Goal: Task Accomplishment & Management: Complete application form

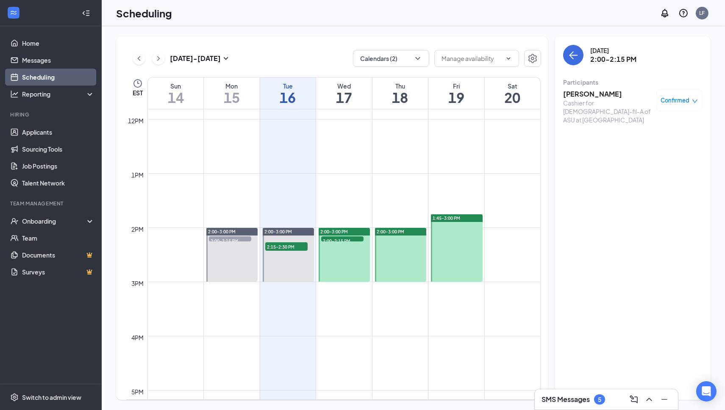
scroll to position [642, 0]
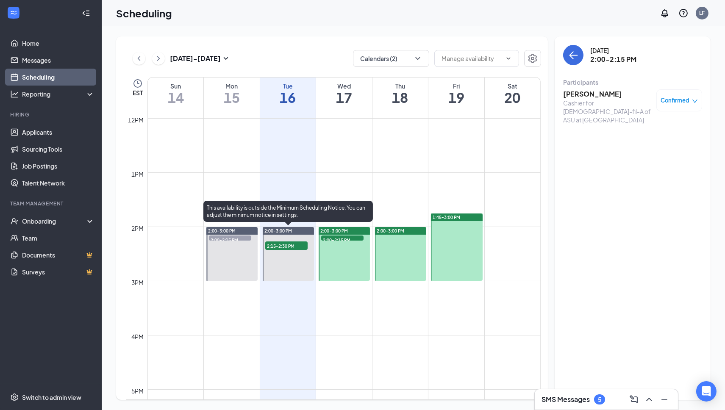
click at [291, 247] on span "2:15-2:30 PM" at bounding box center [286, 245] width 42 height 8
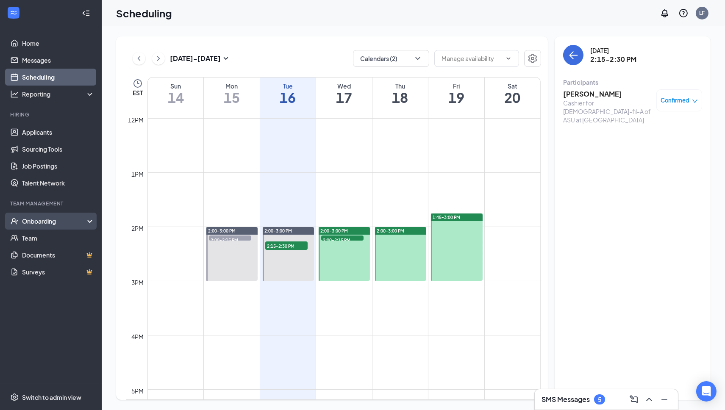
click at [36, 223] on div "Onboarding" at bounding box center [54, 221] width 65 height 8
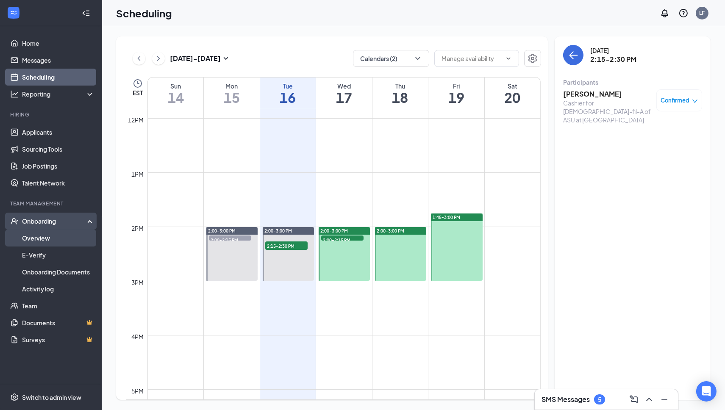
click at [39, 241] on link "Overview" at bounding box center [58, 238] width 72 height 17
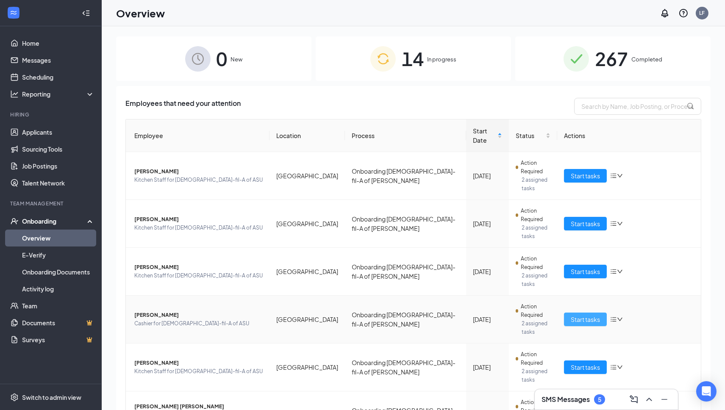
click at [581, 315] on span "Start tasks" at bounding box center [585, 319] width 29 height 9
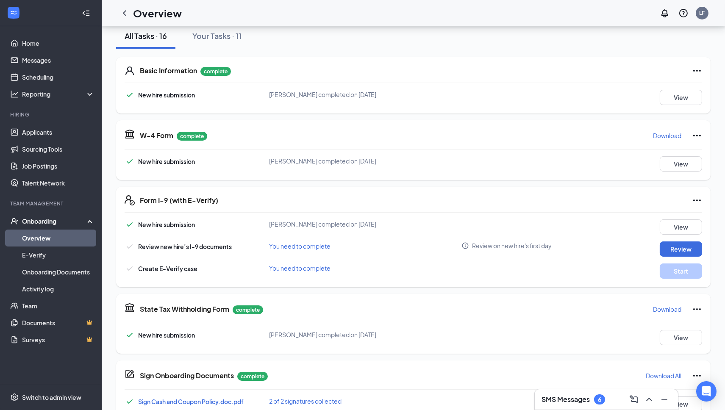
scroll to position [105, 0]
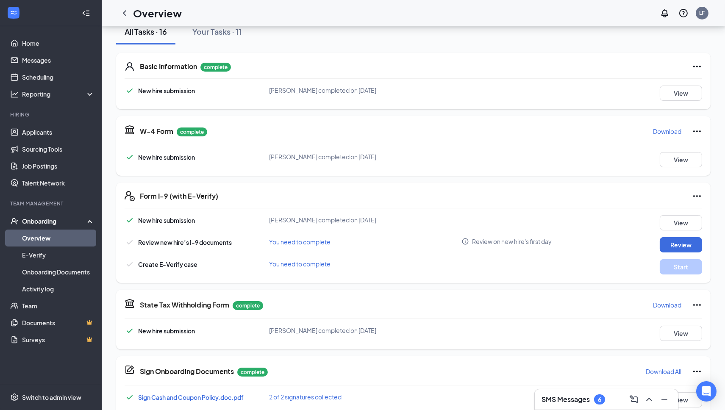
click at [659, 245] on div "Review" at bounding box center [666, 244] width 72 height 15
click at [666, 244] on button "Review" at bounding box center [680, 244] width 42 height 15
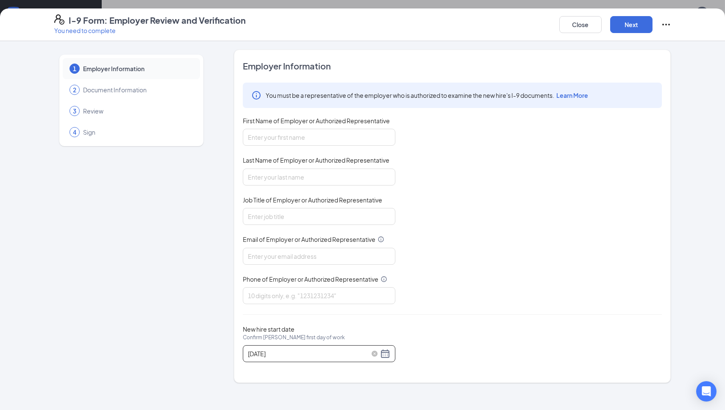
click at [390, 349] on div "09/12/2025" at bounding box center [319, 354] width 142 height 10
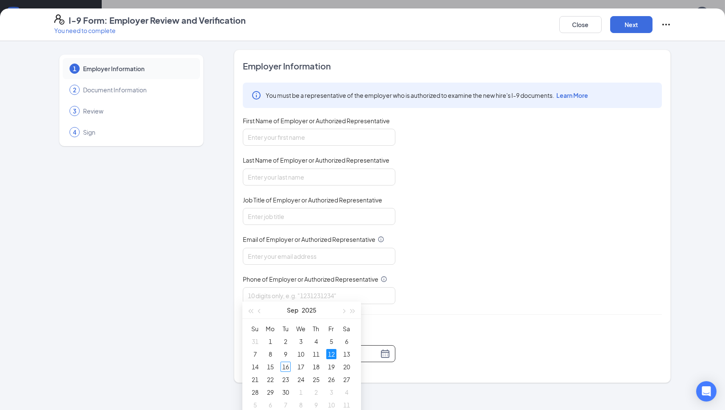
scroll to position [169, 0]
type input "09/15/2025"
click at [271, 362] on div "15" at bounding box center [270, 363] width 10 height 10
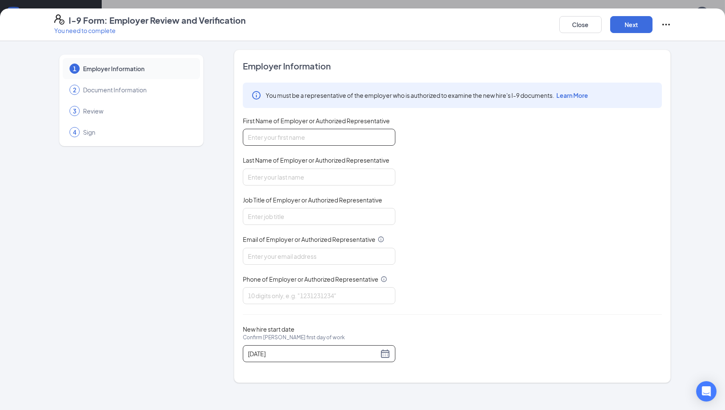
click at [286, 143] on input "First Name of Employer or Authorized Representative" at bounding box center [319, 137] width 152 height 17
type input "Leigh"
click at [289, 173] on input "Last Name of Employer or Authorized Representative" at bounding box center [319, 177] width 152 height 17
type input "Ferguson"
click at [276, 213] on input "Job Title of Employer or Authorized Representative" at bounding box center [319, 216] width 152 height 17
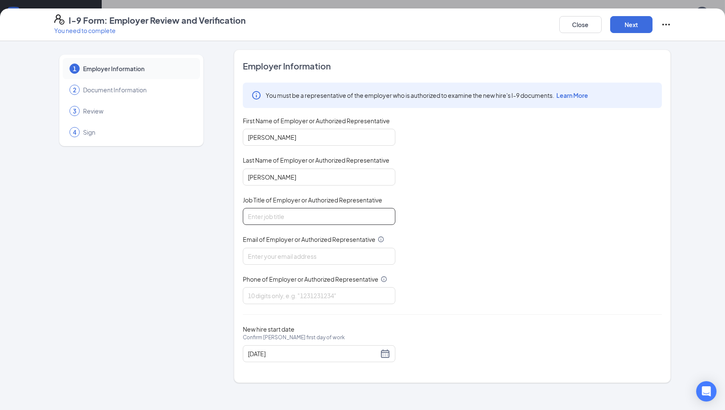
type input "HR Manager"
click at [276, 254] on input "Email of Employer or Authorized Representative" at bounding box center [319, 256] width 152 height 17
type input "leighanncfaofasu@gmail.com"
click at [275, 295] on input "Phone of Employer or Authorized Representative" at bounding box center [319, 295] width 152 height 17
type input "8282644660"
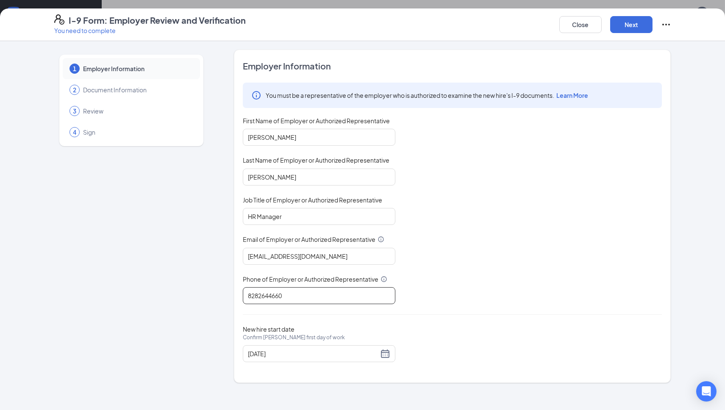
scroll to position [312, 0]
click at [628, 21] on button "Next" at bounding box center [631, 24] width 42 height 17
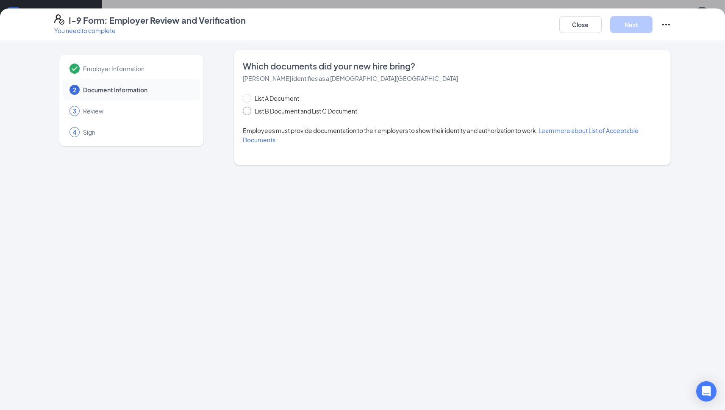
click at [260, 112] on span "List B Document and List C Document" at bounding box center [305, 110] width 109 height 9
click at [249, 112] on input "List B Document and List C Document" at bounding box center [246, 110] width 6 height 6
radio input "true"
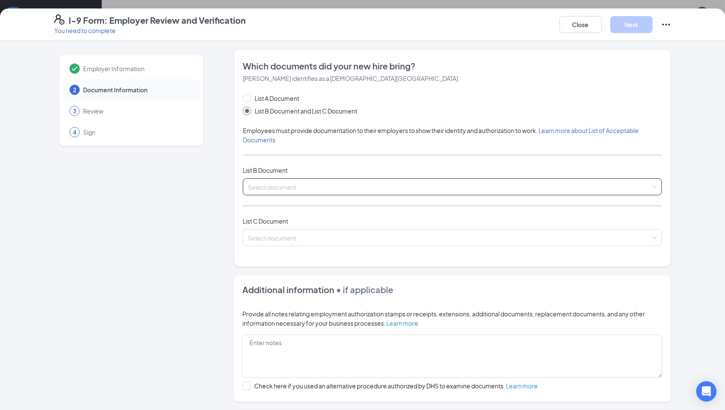
click at [283, 186] on input "search" at bounding box center [449, 185] width 403 height 13
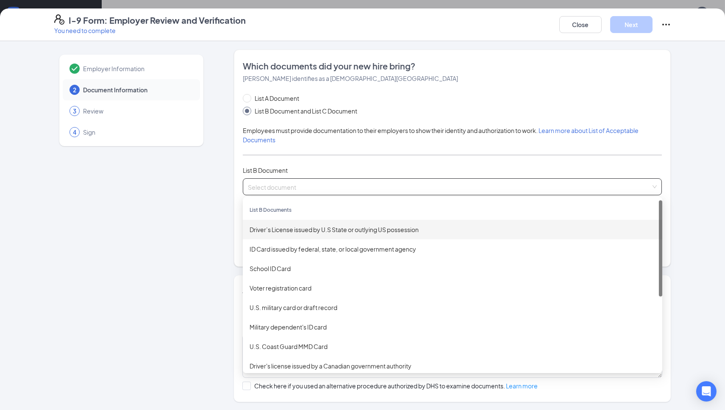
click at [280, 230] on div "Driver’s License issued by U.S State or outlying US possession" at bounding box center [452, 229] width 406 height 9
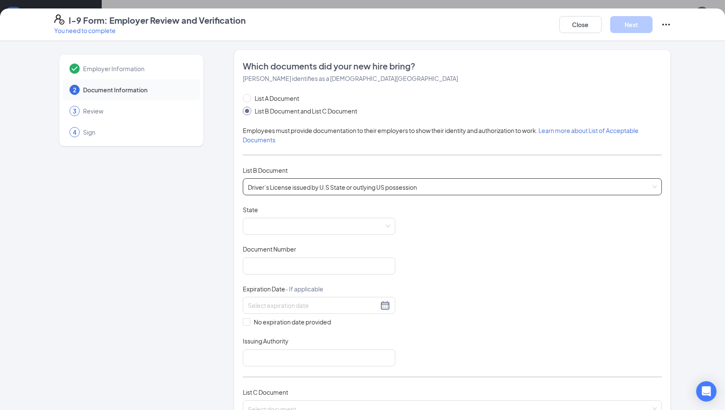
click at [280, 230] on span at bounding box center [319, 226] width 142 height 16
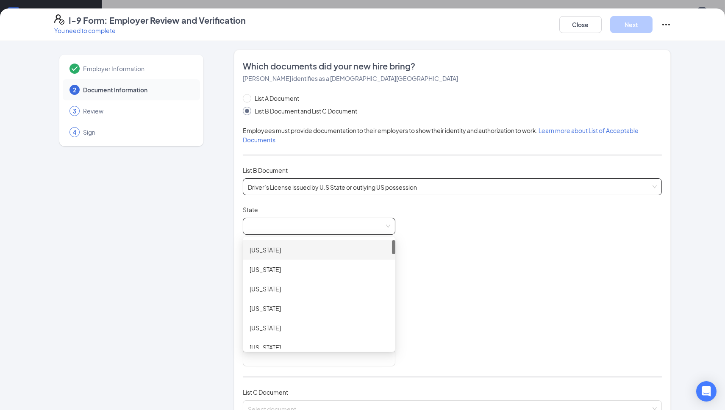
click at [280, 230] on span at bounding box center [319, 226] width 142 height 16
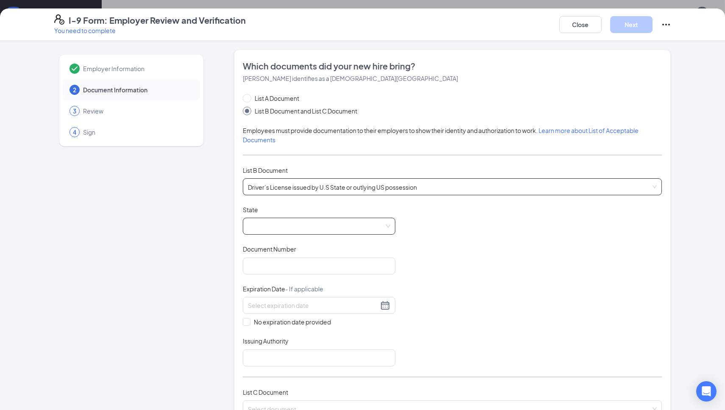
click at [280, 230] on span at bounding box center [319, 226] width 142 height 16
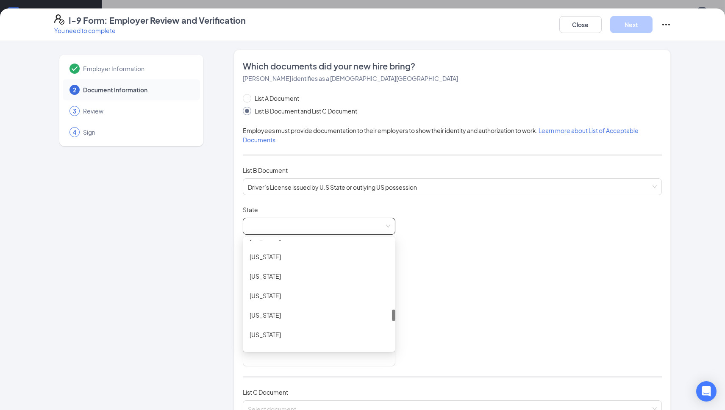
scroll to position [637, 0]
click at [284, 292] on div "North Carolina" at bounding box center [318, 294] width 139 height 9
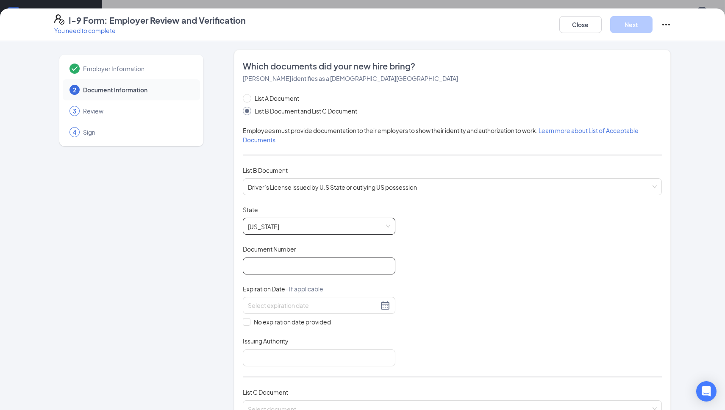
click at [278, 269] on input "Document Number" at bounding box center [319, 266] width 152 height 17
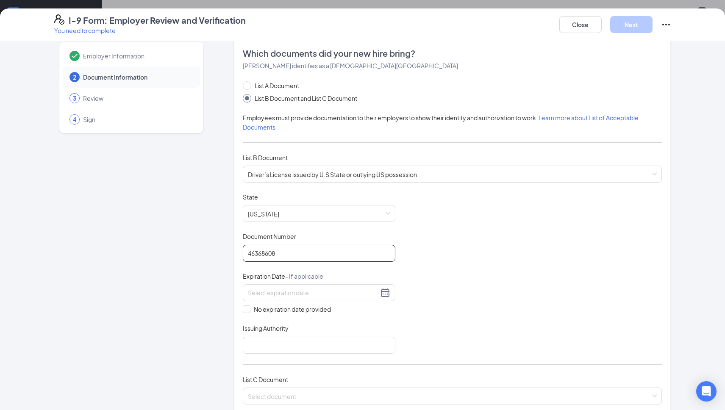
scroll to position [14, 0]
type input "46368608"
click at [380, 288] on div at bounding box center [319, 291] width 142 height 10
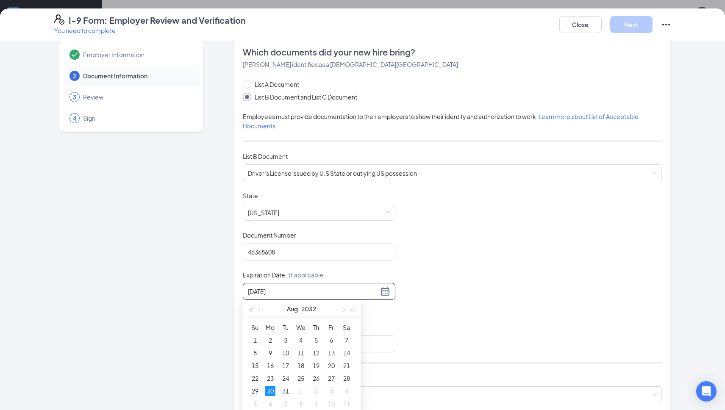
type input "08/30/2032"
click at [479, 266] on div "Document Title Driver’s License issued by U.S State or outlying US possession S…" at bounding box center [452, 271] width 419 height 161
click at [314, 292] on input at bounding box center [313, 291] width 130 height 9
click at [272, 391] on div "30" at bounding box center [270, 391] width 10 height 10
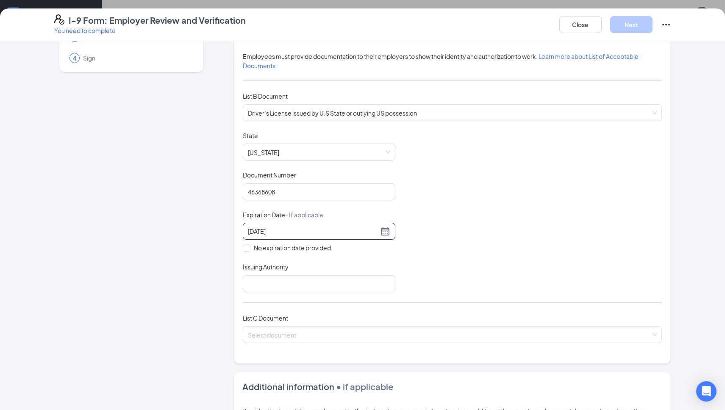
scroll to position [75, 0]
type input "08/30/2032"
click at [371, 285] on input "Issuing Authority" at bounding box center [319, 283] width 152 height 17
type input "ncdmv"
click at [311, 338] on span at bounding box center [449, 334] width 403 height 16
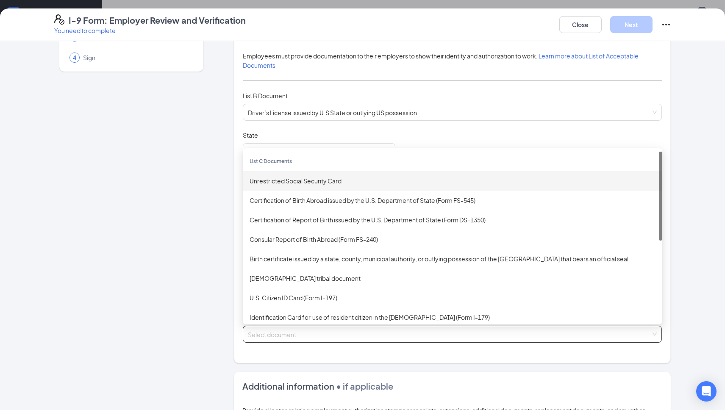
click at [311, 184] on div "Unrestricted Social Security Card" at bounding box center [452, 180] width 419 height 19
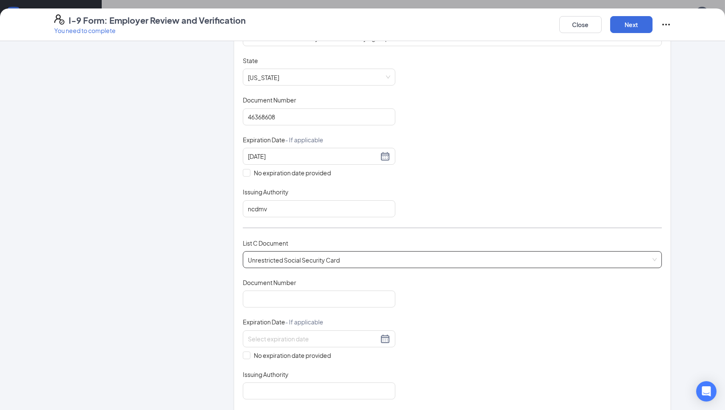
scroll to position [168, 0]
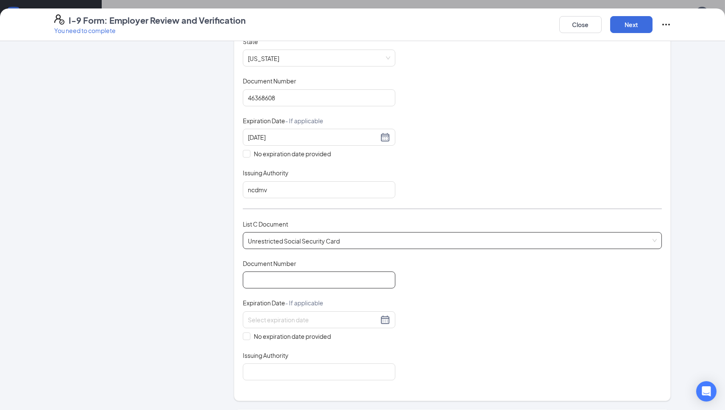
click at [349, 277] on input "Document Number" at bounding box center [319, 280] width 152 height 17
type input "688105591"
click at [247, 334] on input "No expiration date provided" at bounding box center [246, 335] width 6 height 6
checkbox input "true"
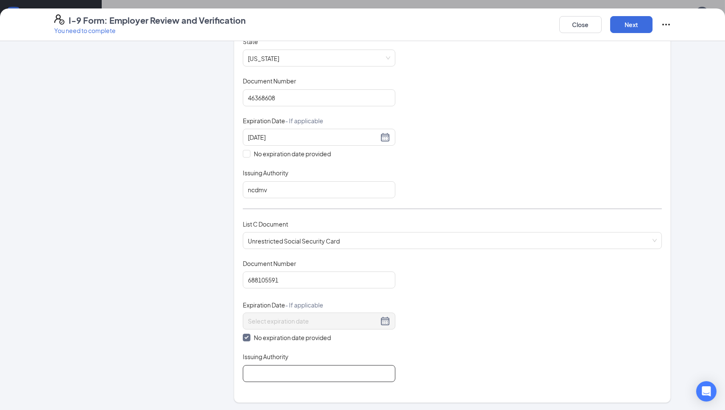
click at [253, 365] on input "Issuing Authority" at bounding box center [319, 373] width 152 height 17
type input "The Social Security Administration"
click at [624, 24] on button "Next" at bounding box center [631, 24] width 42 height 17
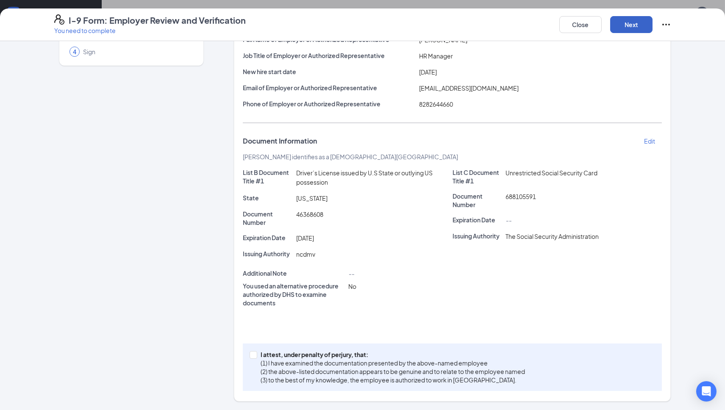
scroll to position [79, 0]
click at [253, 355] on input "I attest, under penalty of perjury, that: (1) I have examined the documentation…" at bounding box center [252, 355] width 6 height 6
checkbox input "true"
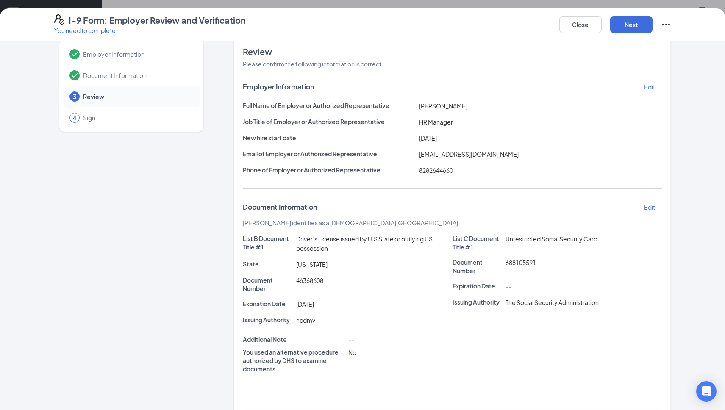
scroll to position [0, 0]
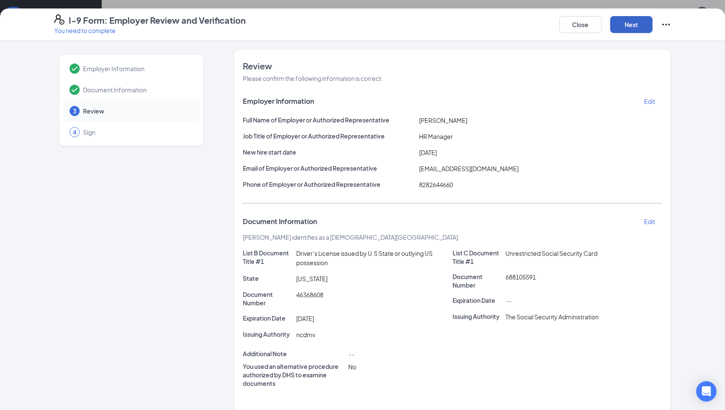
click at [639, 26] on button "Next" at bounding box center [631, 24] width 42 height 17
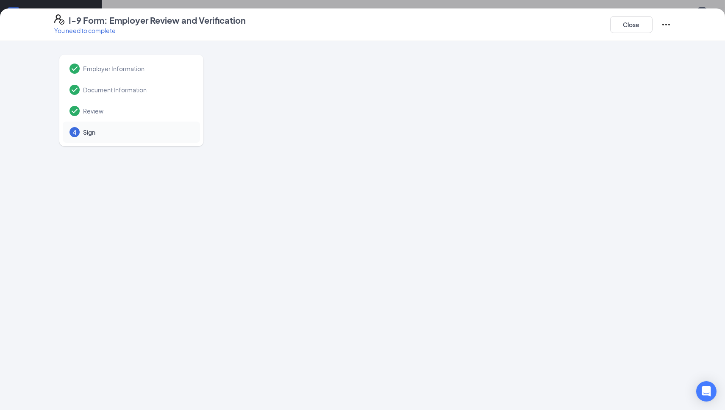
scroll to position [391, 0]
click at [114, 132] on span "Sign" at bounding box center [137, 132] width 108 height 8
click at [77, 133] on div "4" at bounding box center [74, 132] width 10 height 10
click at [628, 27] on button "Close" at bounding box center [631, 24] width 42 height 17
click at [629, 28] on button "Close" at bounding box center [631, 24] width 42 height 17
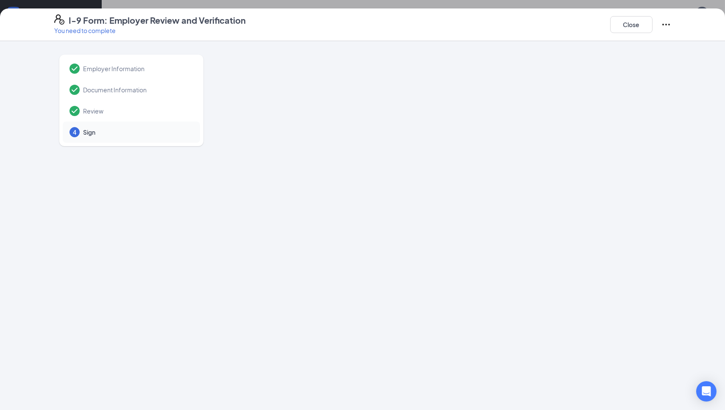
click at [125, 62] on div "Employer Information" at bounding box center [131, 68] width 137 height 21
click at [102, 32] on p "You need to complete" at bounding box center [149, 30] width 191 height 8
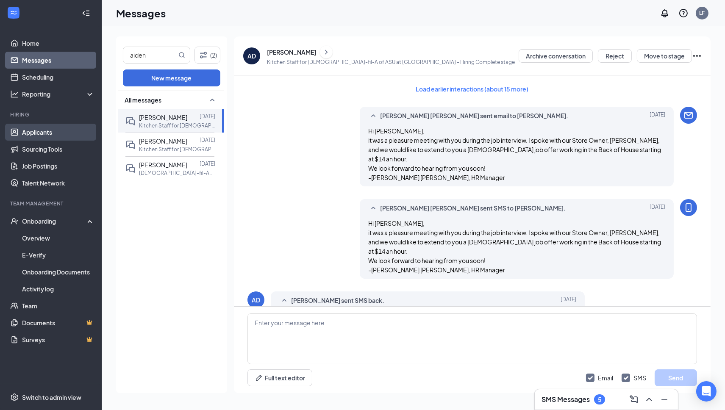
scroll to position [486, 0]
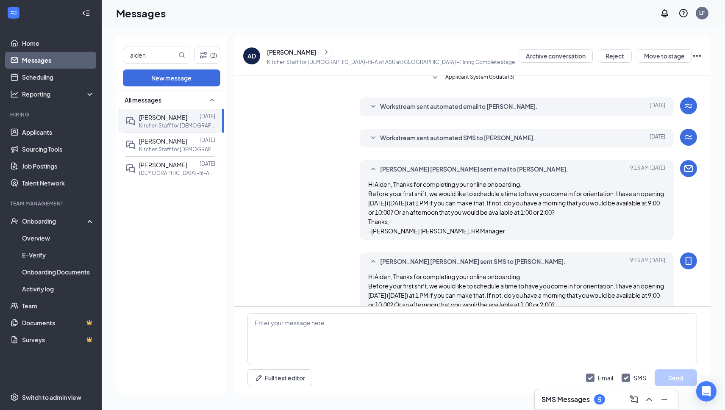
click at [40, 63] on link "Messages" at bounding box center [58, 60] width 72 height 17
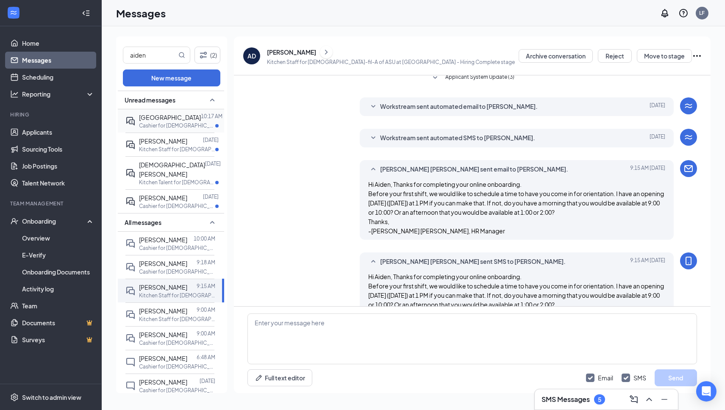
click at [167, 123] on p "Cashier for [DEMOGRAPHIC_DATA]-fil-A of ASU at [GEOGRAPHIC_DATA]" at bounding box center [177, 125] width 76 height 7
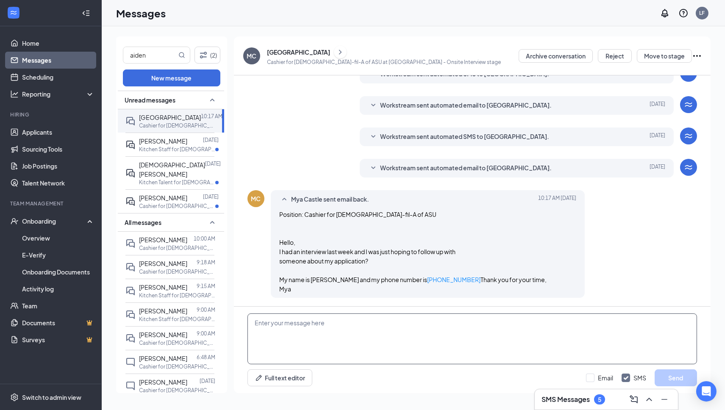
scroll to position [210, 0]
click at [313, 322] on textarea at bounding box center [471, 338] width 449 height 51
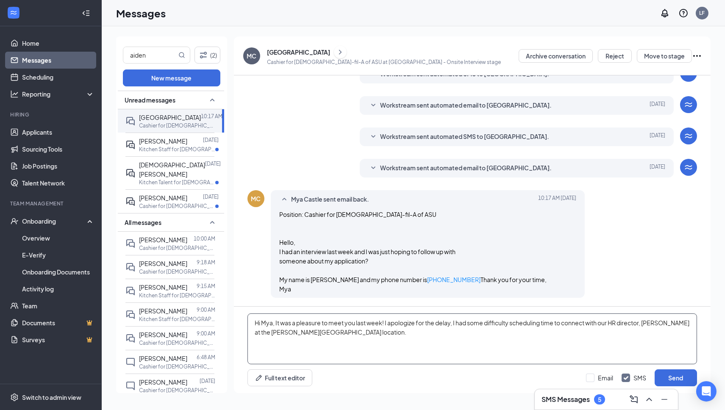
drag, startPoint x: 589, startPoint y: 324, endPoint x: 455, endPoint y: 325, distance: 134.3
click at [455, 325] on textarea "Hi Mya, It was a pleasure to meet you last week! I apologize for the delay, I h…" at bounding box center [471, 338] width 449 height 51
click at [385, 322] on textarea "Hi Mya, It was a pleasure to meet you last week! I apologize for the delay. I h…" at bounding box center [471, 338] width 449 height 51
drag, startPoint x: 452, startPoint y: 323, endPoint x: 389, endPoint y: 321, distance: 63.1
click at [389, 321] on textarea "Hi Mya, It was a pleasure to meet you last week! I apologize for the delay. I h…" at bounding box center [471, 338] width 449 height 51
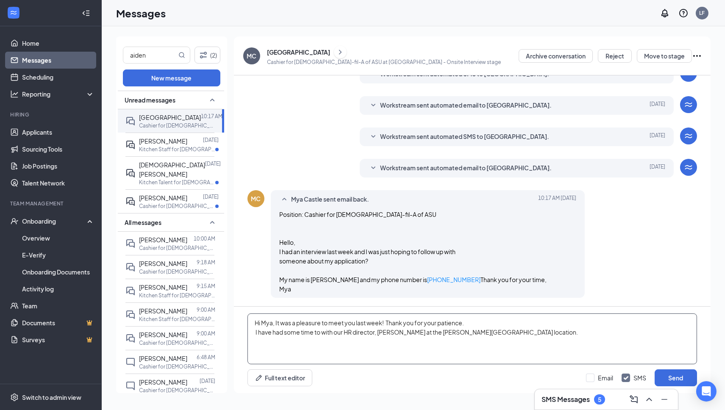
click at [490, 331] on textarea "Hi Mya, It was a pleasure to meet you last week! Thank you for your patience. I…" at bounding box center [471, 338] width 449 height 51
drag, startPoint x: 501, startPoint y: 335, endPoint x: 261, endPoint y: 335, distance: 240.2
click at [260, 335] on textarea "Hi Mya, It was a pleasure to meet you last week! Thank you for your patience. I…" at bounding box center [471, 338] width 449 height 51
click at [317, 341] on textarea "Hi Mya, It was a pleasure to meet you last week! Thank you for your patience. I…" at bounding box center [471, 338] width 449 height 51
type textarea "Hi Mya, It was a pleasure to meet you last week! Thank you for your patience. I…"
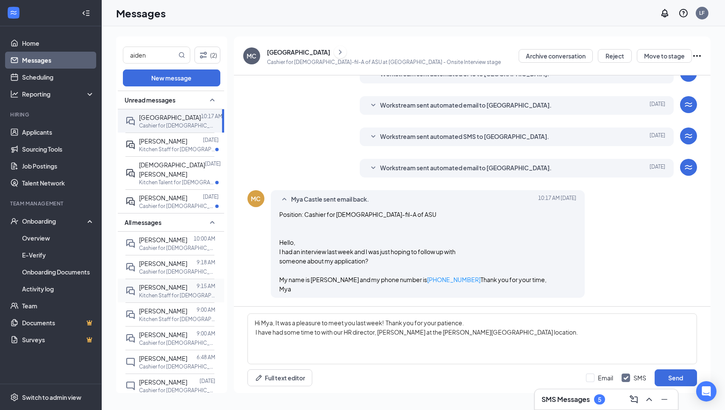
click at [183, 292] on p "Kitchen Staff for [DEMOGRAPHIC_DATA]-fil-A of ASU at [GEOGRAPHIC_DATA]" at bounding box center [177, 295] width 76 height 7
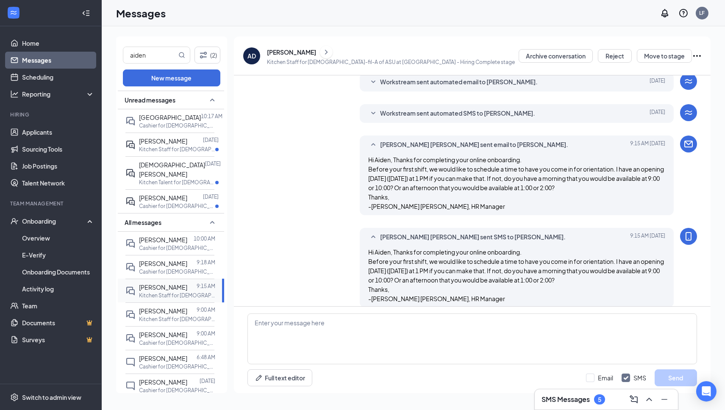
scroll to position [335, 0]
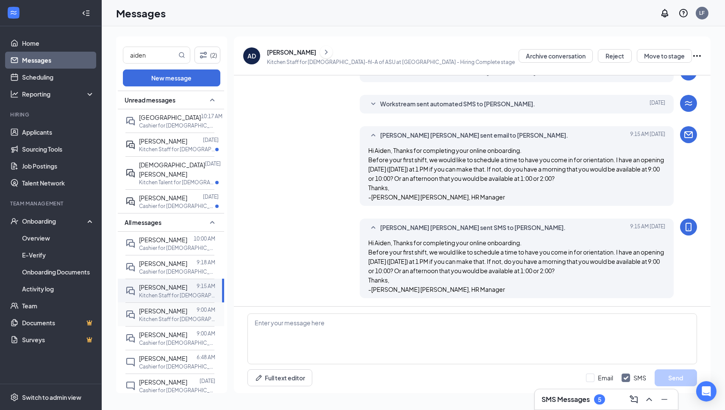
click at [172, 316] on p "Kitchen Staff for [DEMOGRAPHIC_DATA]-fil-A of ASU at [GEOGRAPHIC_DATA]" at bounding box center [177, 319] width 76 height 7
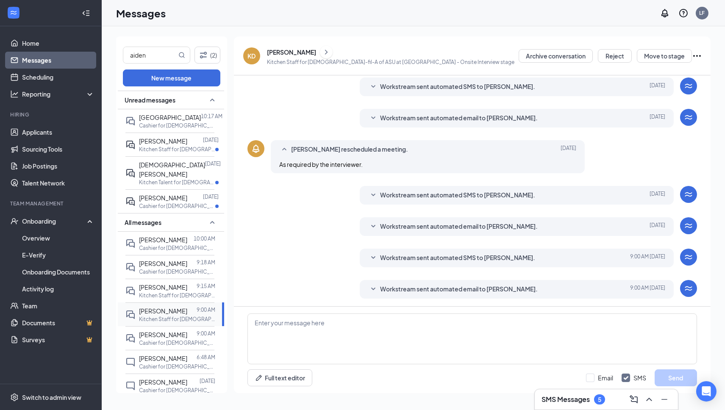
scroll to position [117, 0]
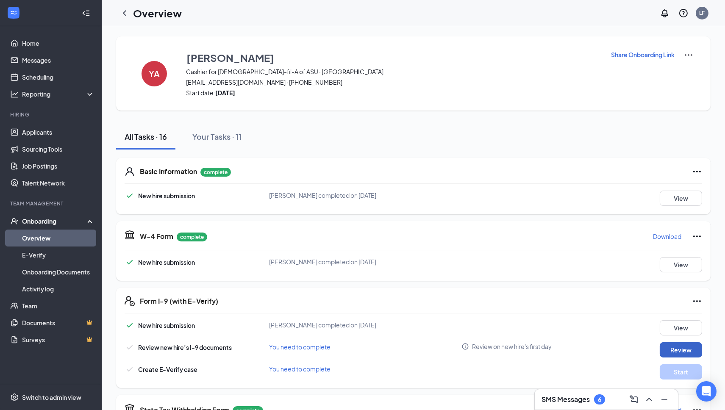
click at [672, 349] on button "Review" at bounding box center [680, 349] width 42 height 15
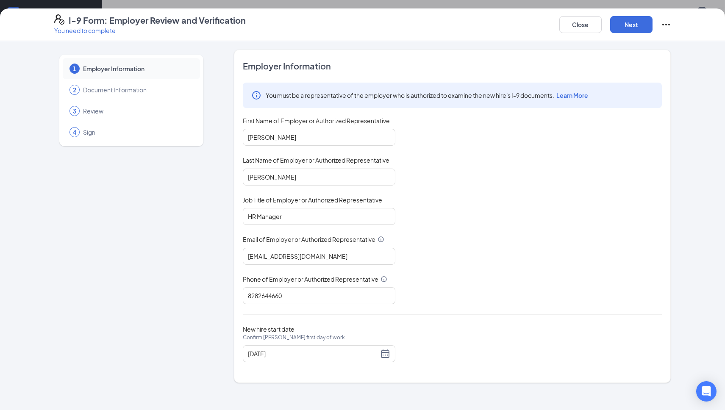
scroll to position [185, 0]
click at [636, 28] on button "Next" at bounding box center [631, 24] width 42 height 17
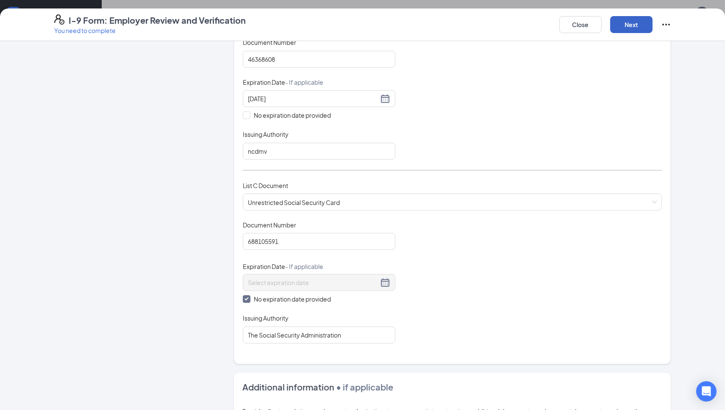
scroll to position [382, 0]
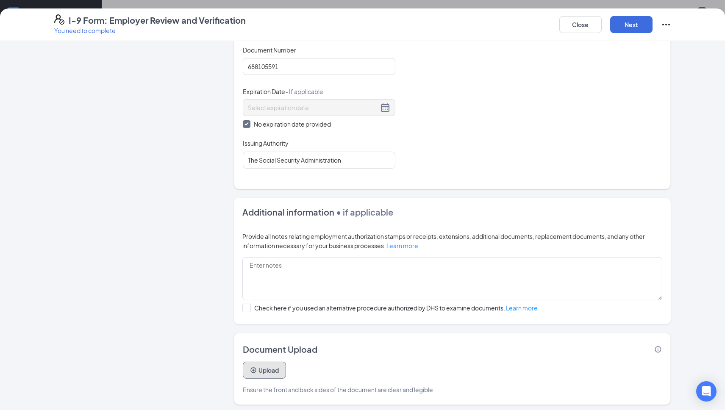
click at [274, 363] on button "Upload" at bounding box center [264, 370] width 43 height 17
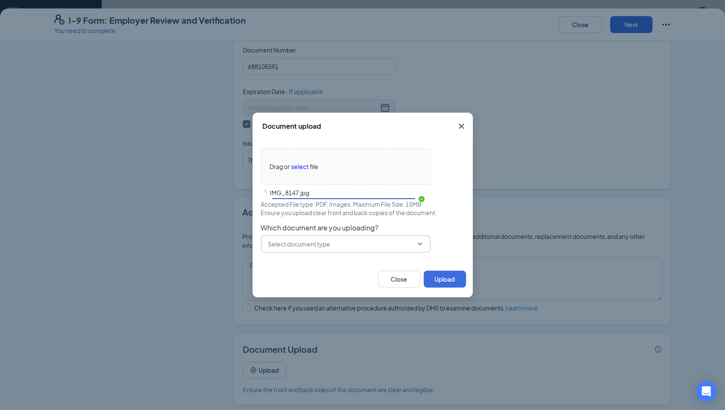
click at [419, 245] on icon "ChevronDown" at bounding box center [419, 244] width 7 height 7
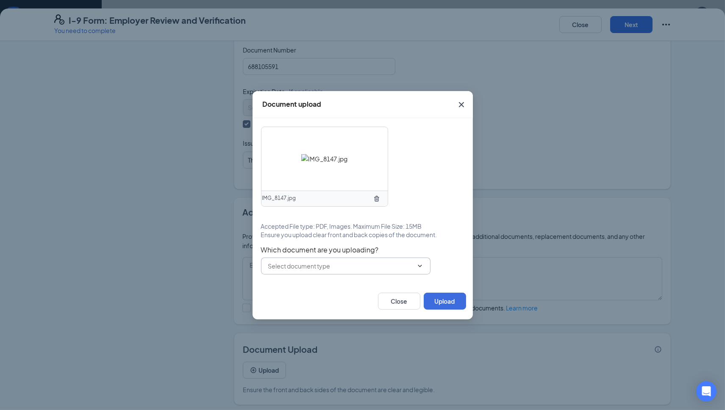
click at [378, 272] on span at bounding box center [345, 266] width 169 height 17
click at [420, 267] on icon "ChevronDown" at bounding box center [419, 266] width 7 height 7
click at [322, 226] on span "Accepted File type: PDF, Images. Maximum File Size: 15MB" at bounding box center [341, 226] width 161 height 8
click at [326, 264] on input "text" at bounding box center [340, 265] width 145 height 9
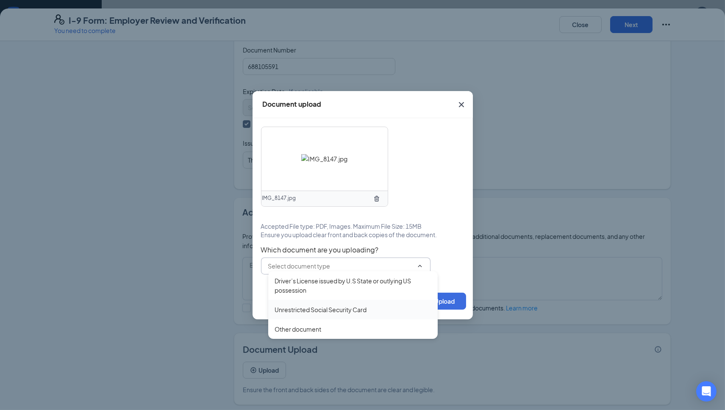
click at [302, 308] on div "Unrestricted Social Security Card" at bounding box center [321, 309] width 92 height 9
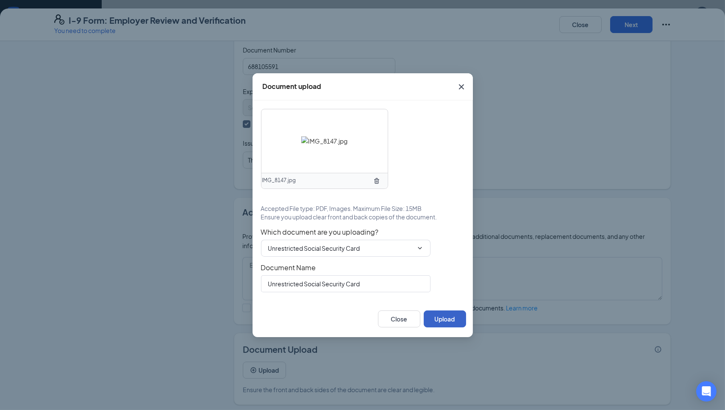
click at [435, 317] on button "Upload" at bounding box center [445, 318] width 42 height 17
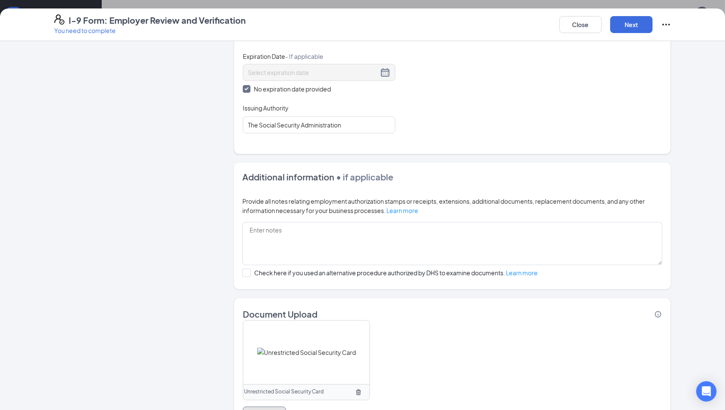
scroll to position [461, 0]
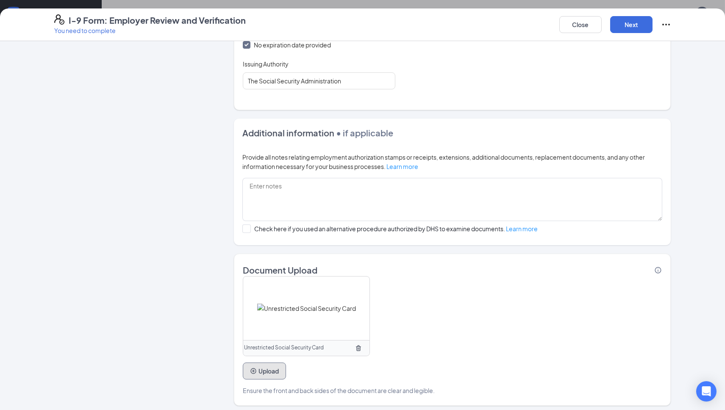
click at [268, 364] on button "Upload" at bounding box center [264, 371] width 43 height 17
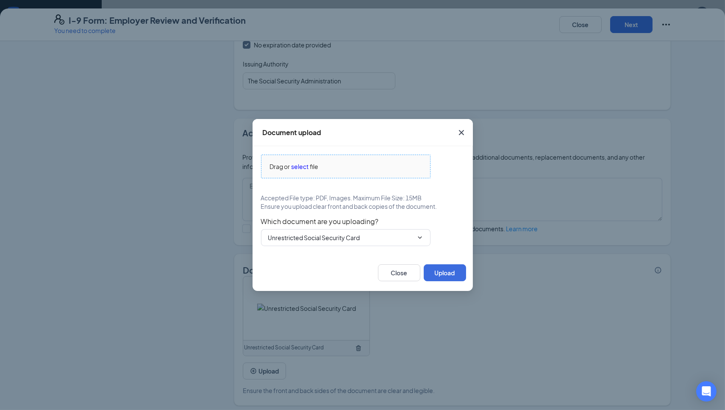
click at [298, 163] on span "select" at bounding box center [299, 166] width 17 height 9
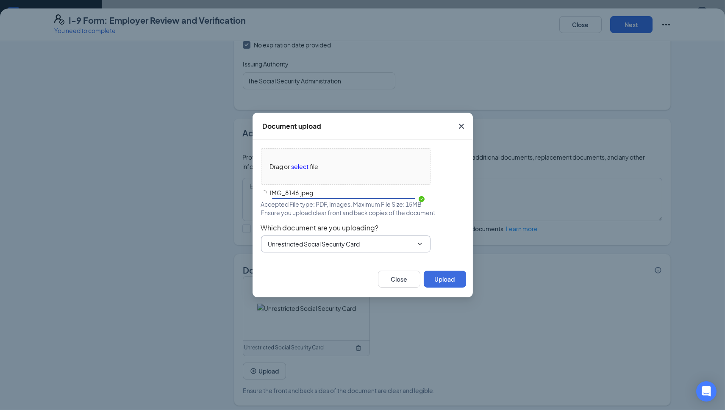
click at [343, 242] on input "Unrestricted Social Security Card" at bounding box center [340, 243] width 145 height 9
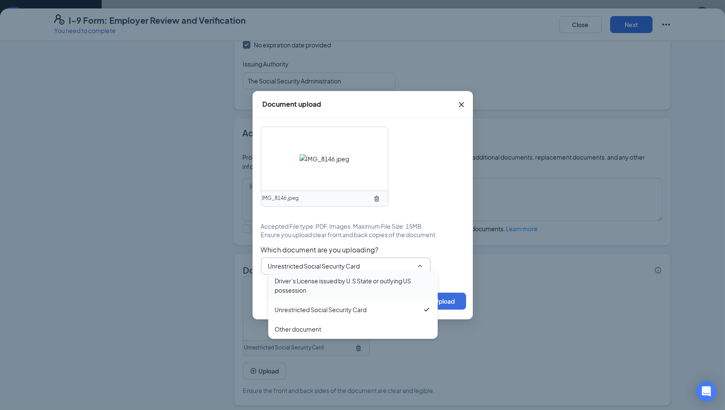
click at [311, 289] on div "Driver’s License issued by U.S State or outlying US possession" at bounding box center [353, 285] width 156 height 19
type input "Driver’s License issued by U.S State or outlying US possession"
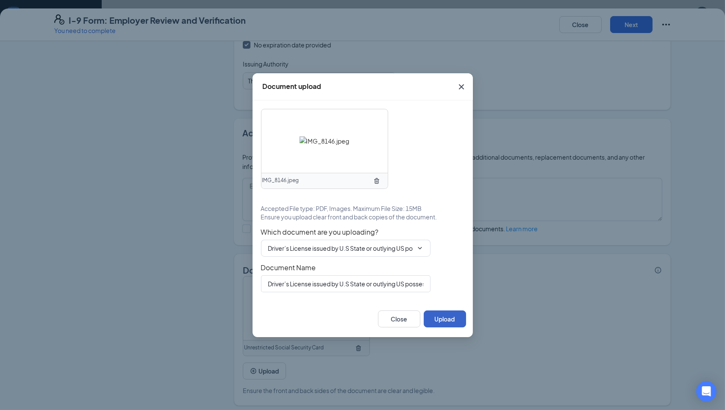
click at [442, 315] on button "Upload" at bounding box center [445, 318] width 42 height 17
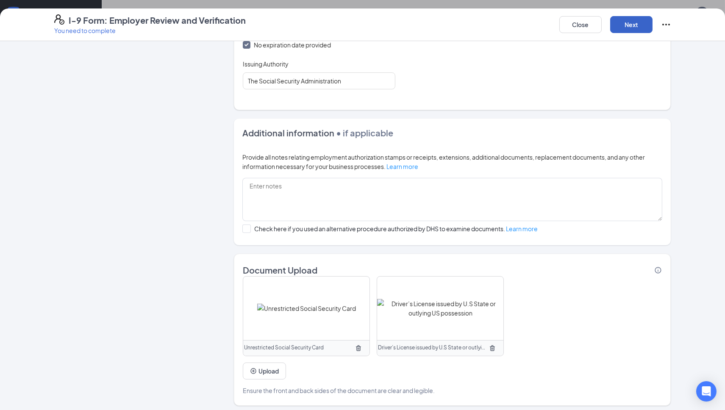
click at [636, 23] on button "Next" at bounding box center [631, 24] width 42 height 17
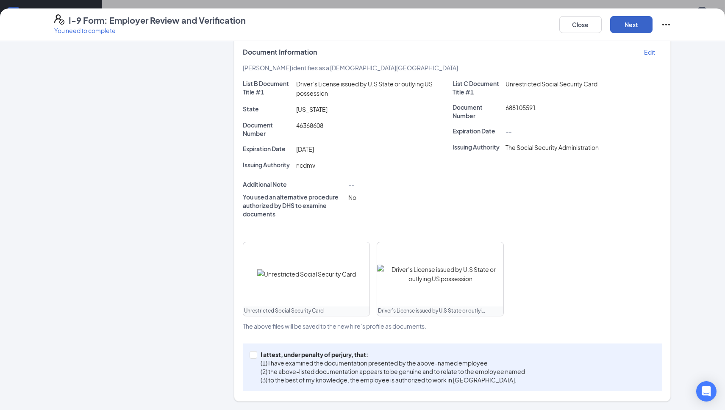
scroll to position [168, 0]
click at [265, 357] on p "I attest, under penalty of perjury, that:" at bounding box center [392, 356] width 264 height 8
click at [255, 357] on input "I attest, under penalty of perjury, that: (1) I have examined the documentation…" at bounding box center [252, 356] width 6 height 6
checkbox input "true"
click at [632, 17] on button "Next" at bounding box center [631, 24] width 42 height 17
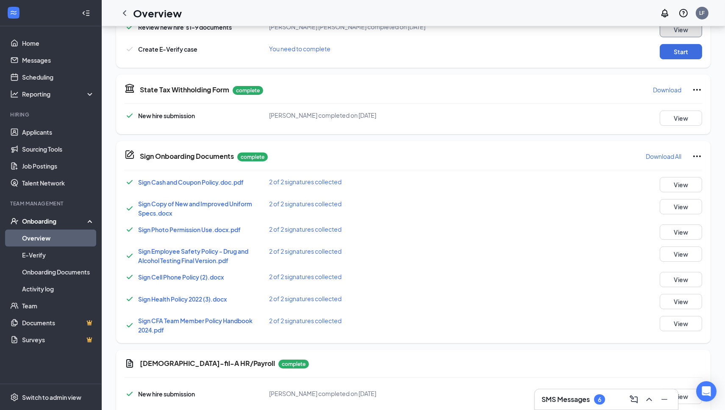
scroll to position [158, 0]
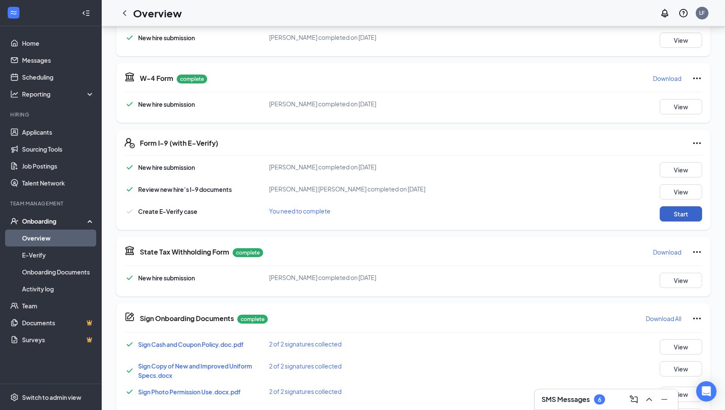
click at [685, 209] on button "Start" at bounding box center [680, 213] width 42 height 15
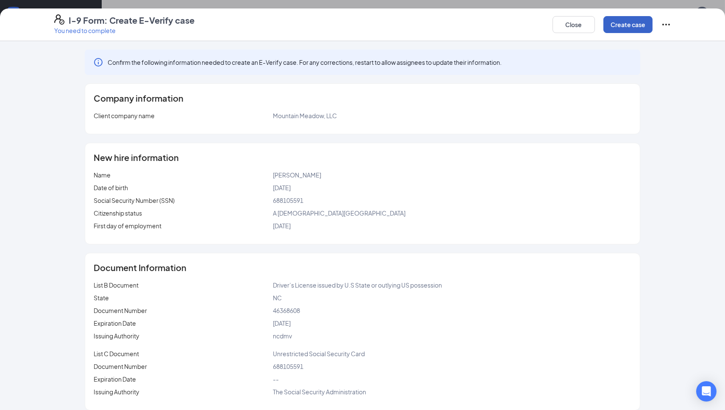
click at [634, 24] on button "Create case" at bounding box center [627, 24] width 49 height 17
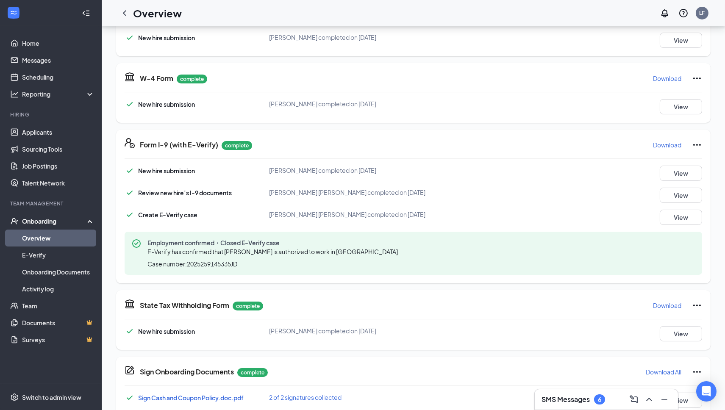
click at [44, 237] on link "Overview" at bounding box center [58, 238] width 72 height 17
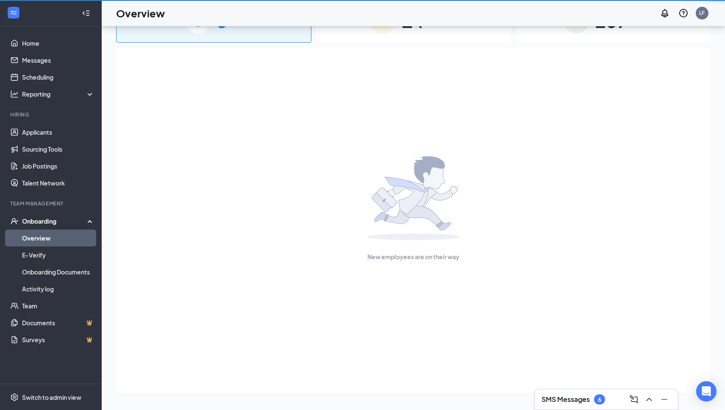
scroll to position [38, 0]
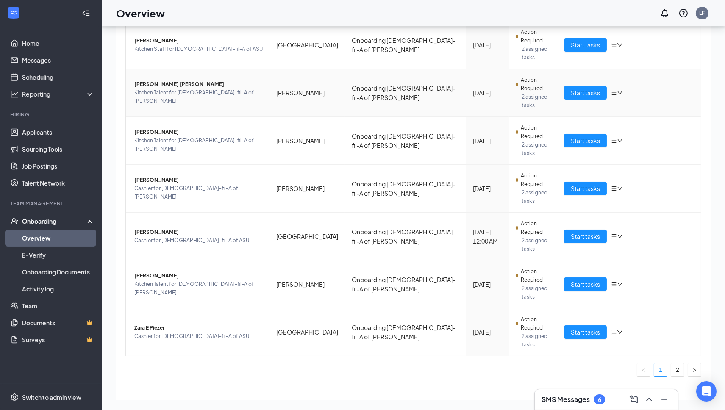
scroll to position [238, 0]
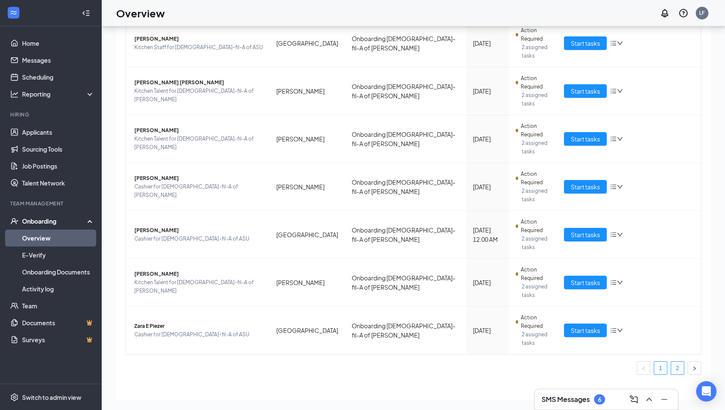
click at [680, 362] on link "2" at bounding box center [677, 368] width 13 height 13
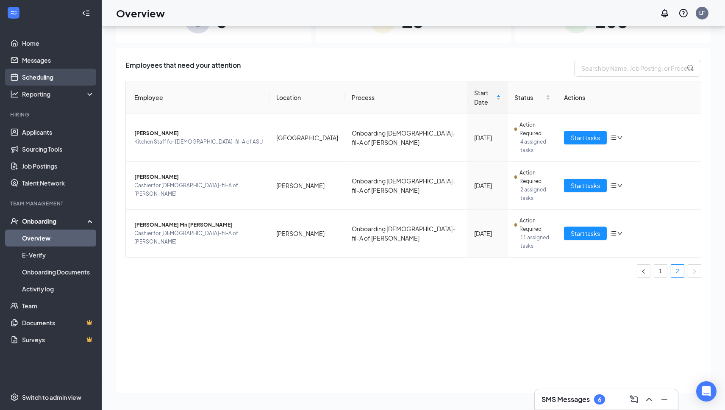
click at [57, 75] on link "Scheduling" at bounding box center [58, 77] width 72 height 17
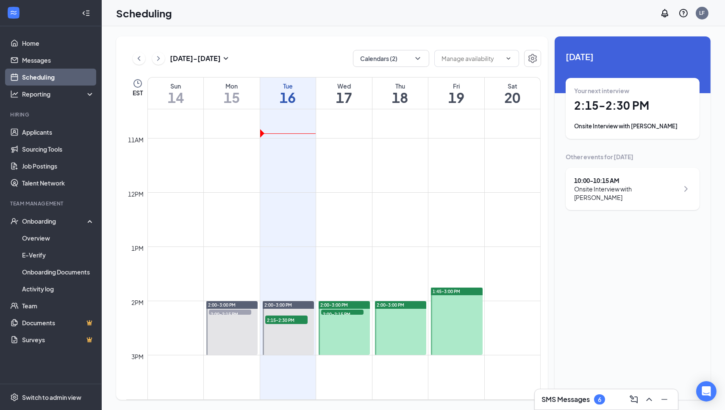
scroll to position [570, 0]
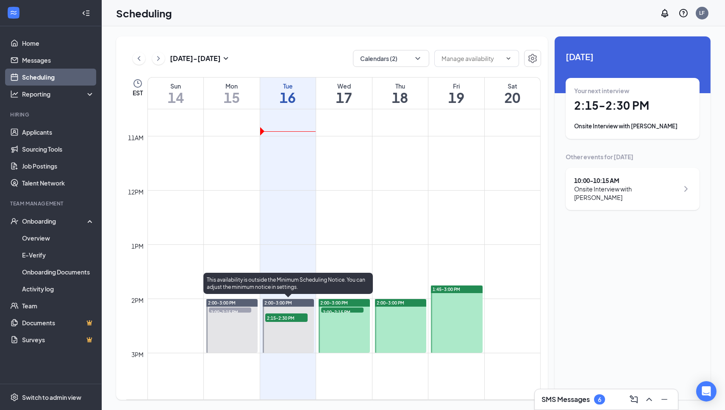
click at [286, 318] on span "2:15-2:30 PM" at bounding box center [286, 317] width 42 height 8
